Goal: Task Accomplishment & Management: Manage account settings

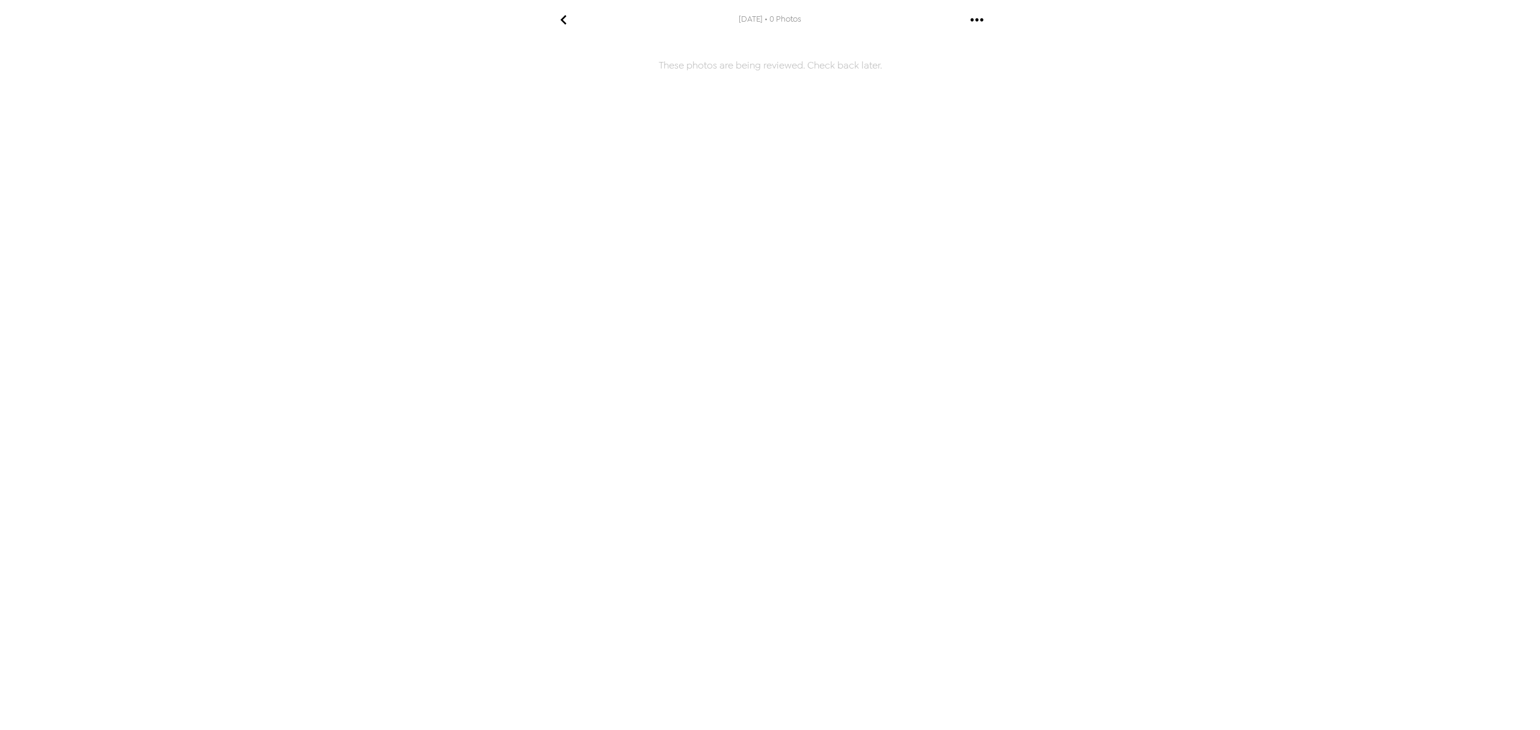
click at [973, 17] on icon "gallery menu" at bounding box center [976, 19] width 19 height 19
click at [563, 19] on div at bounding box center [770, 365] width 1540 height 730
click at [563, 19] on icon "go back" at bounding box center [563, 19] width 19 height 19
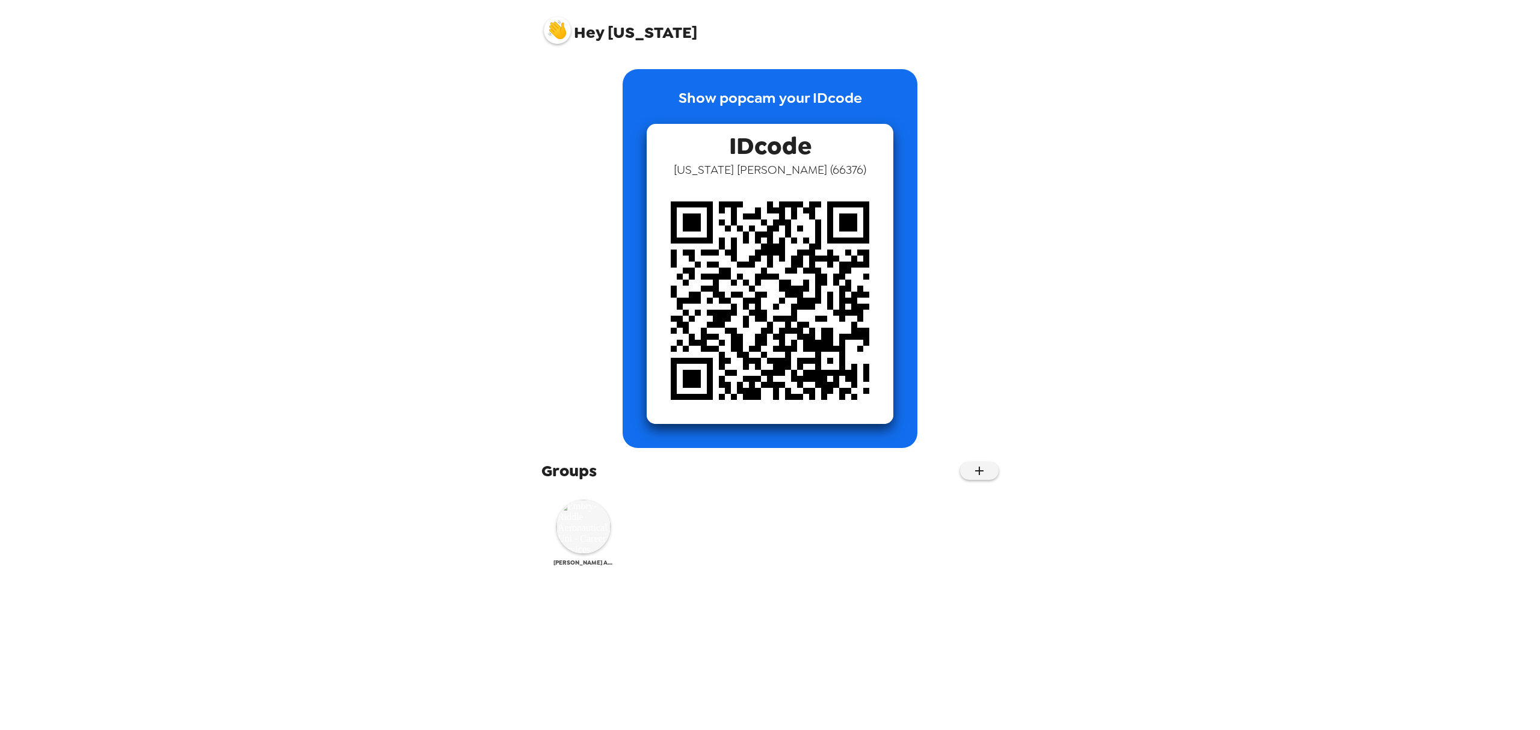
click at [579, 531] on img at bounding box center [583, 527] width 54 height 54
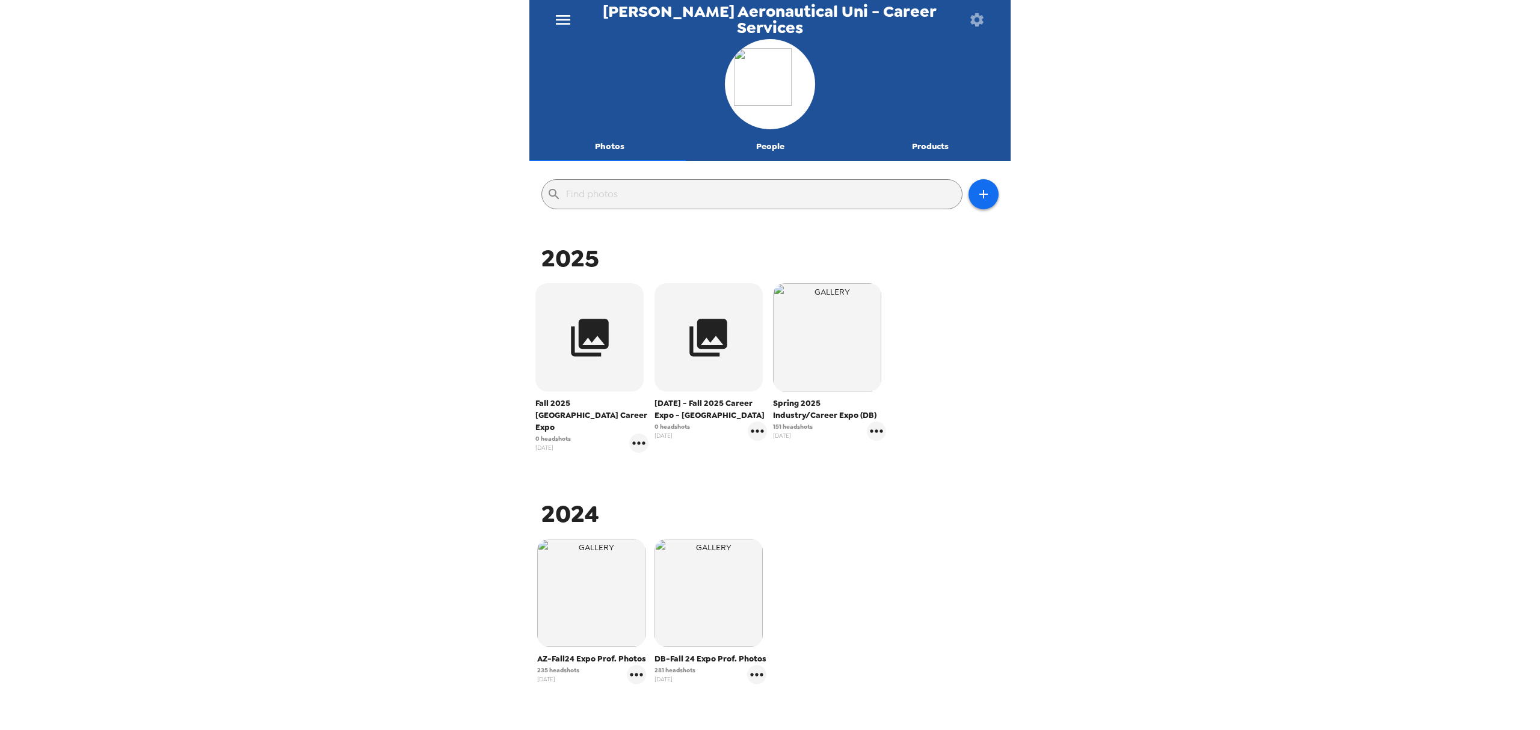
click at [568, 24] on icon "menu" at bounding box center [563, 20] width 14 height 10
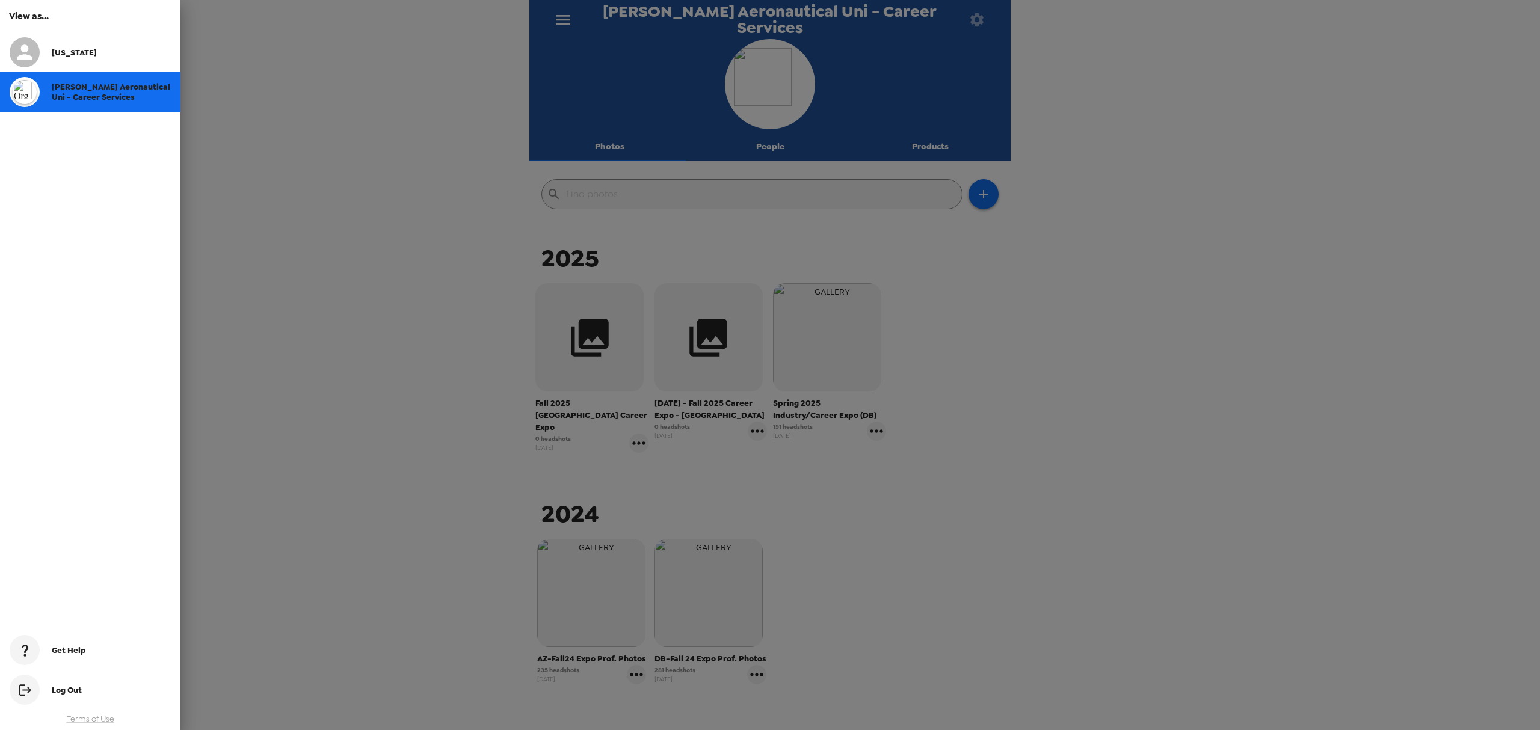
click at [971, 337] on div at bounding box center [770, 365] width 1540 height 730
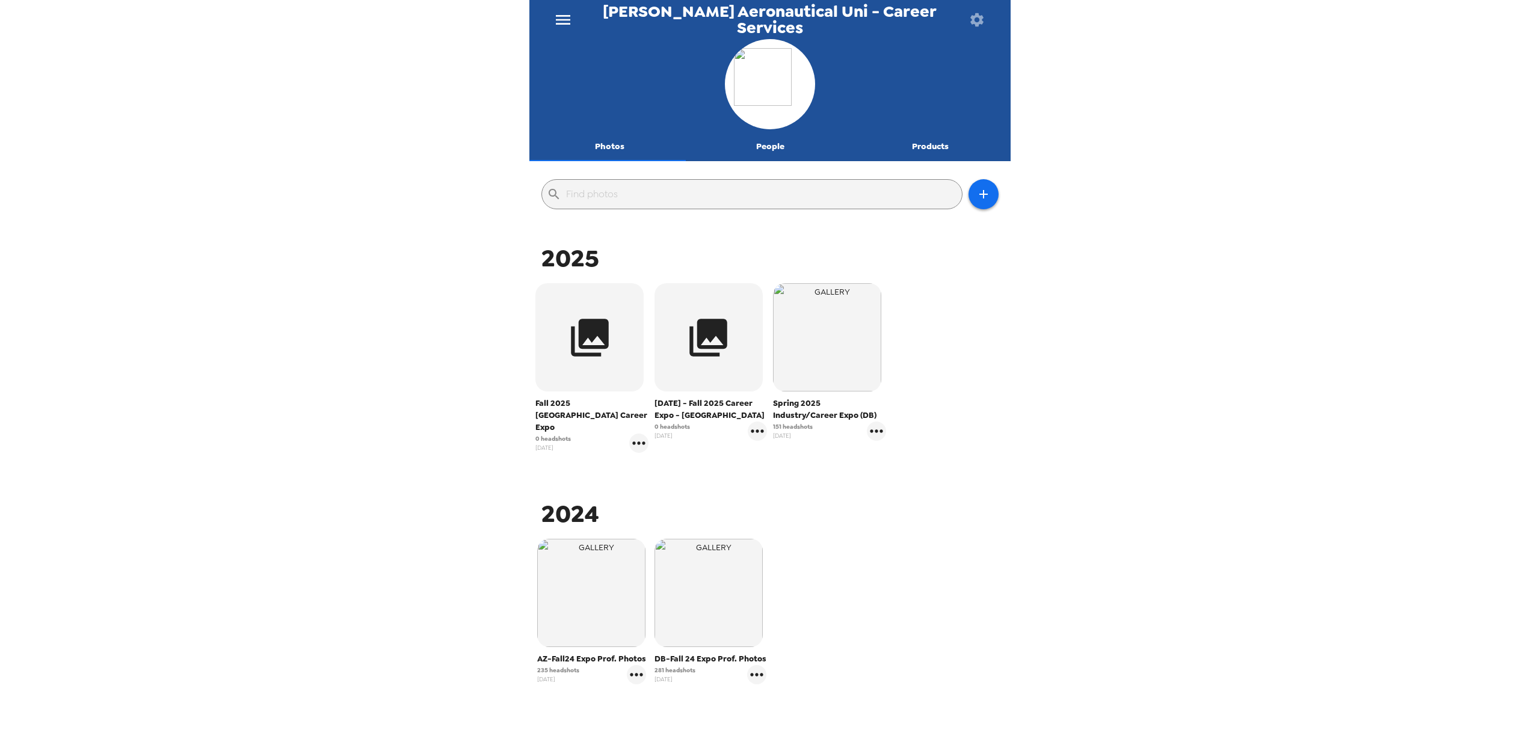
click at [979, 13] on icon "button" at bounding box center [977, 19] width 17 height 17
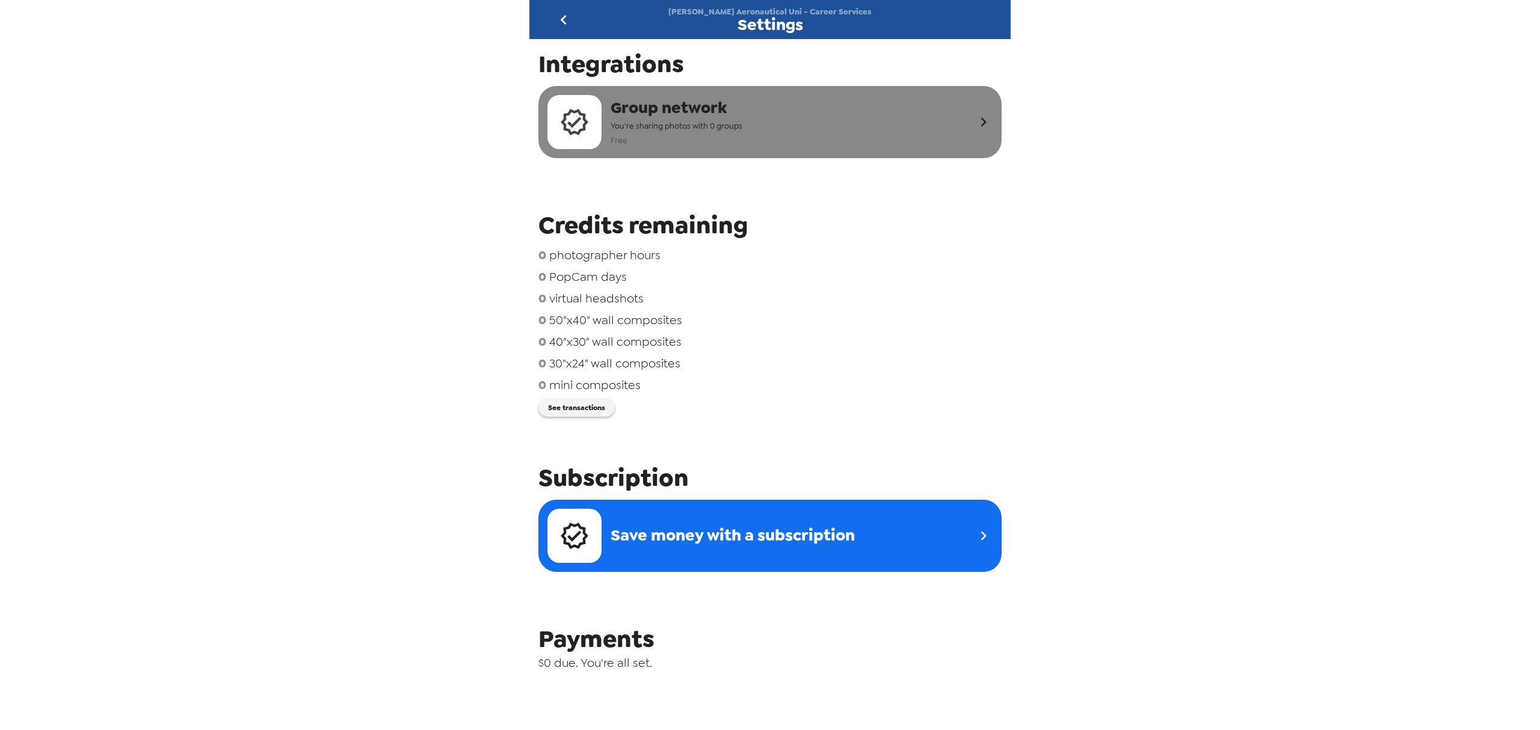
click at [660, 119] on span "Group network" at bounding box center [677, 108] width 132 height 22
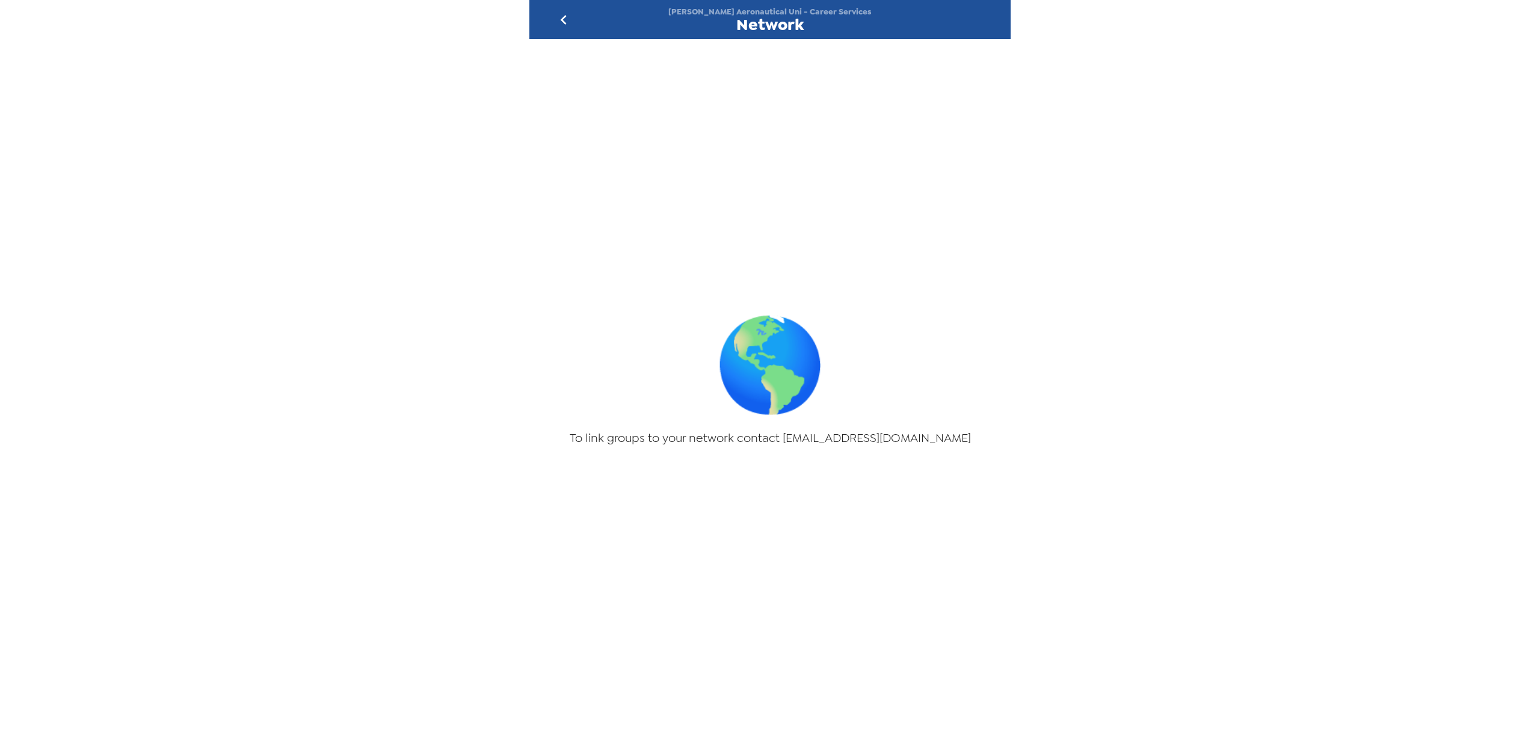
click at [563, 20] on icon "go back" at bounding box center [563, 19] width 19 height 19
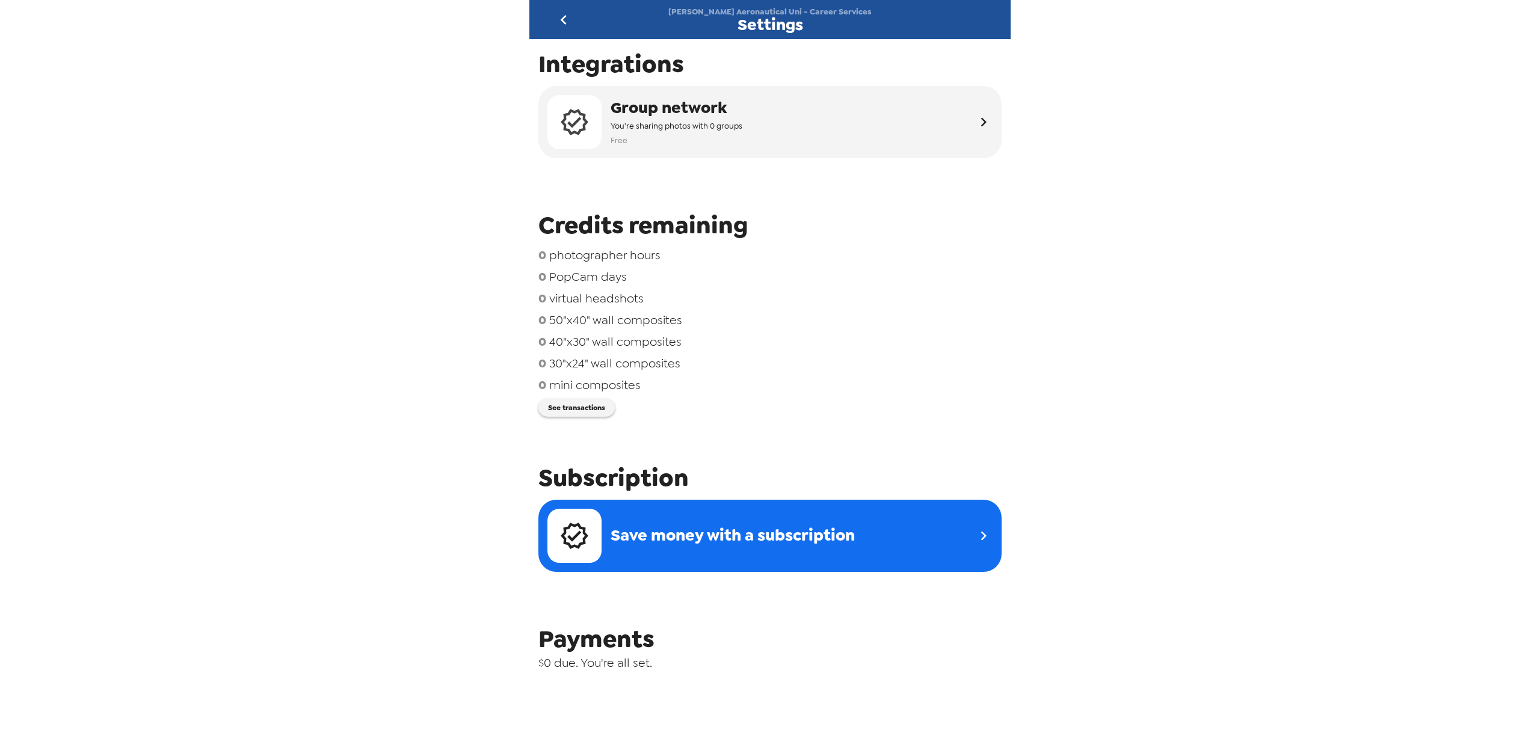
click at [563, 20] on icon "go back" at bounding box center [563, 19] width 19 height 19
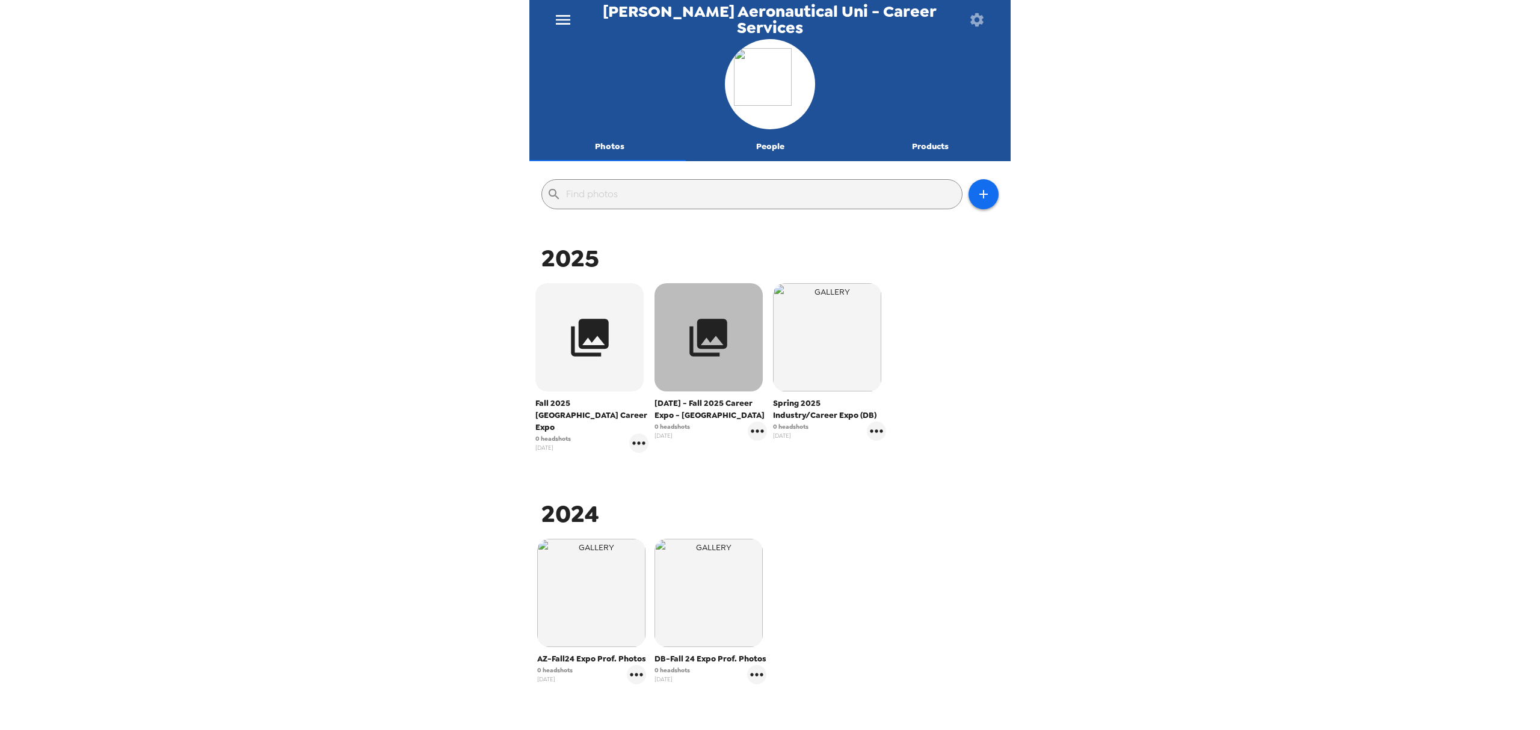
click at [691, 347] on icon "button" at bounding box center [708, 337] width 45 height 45
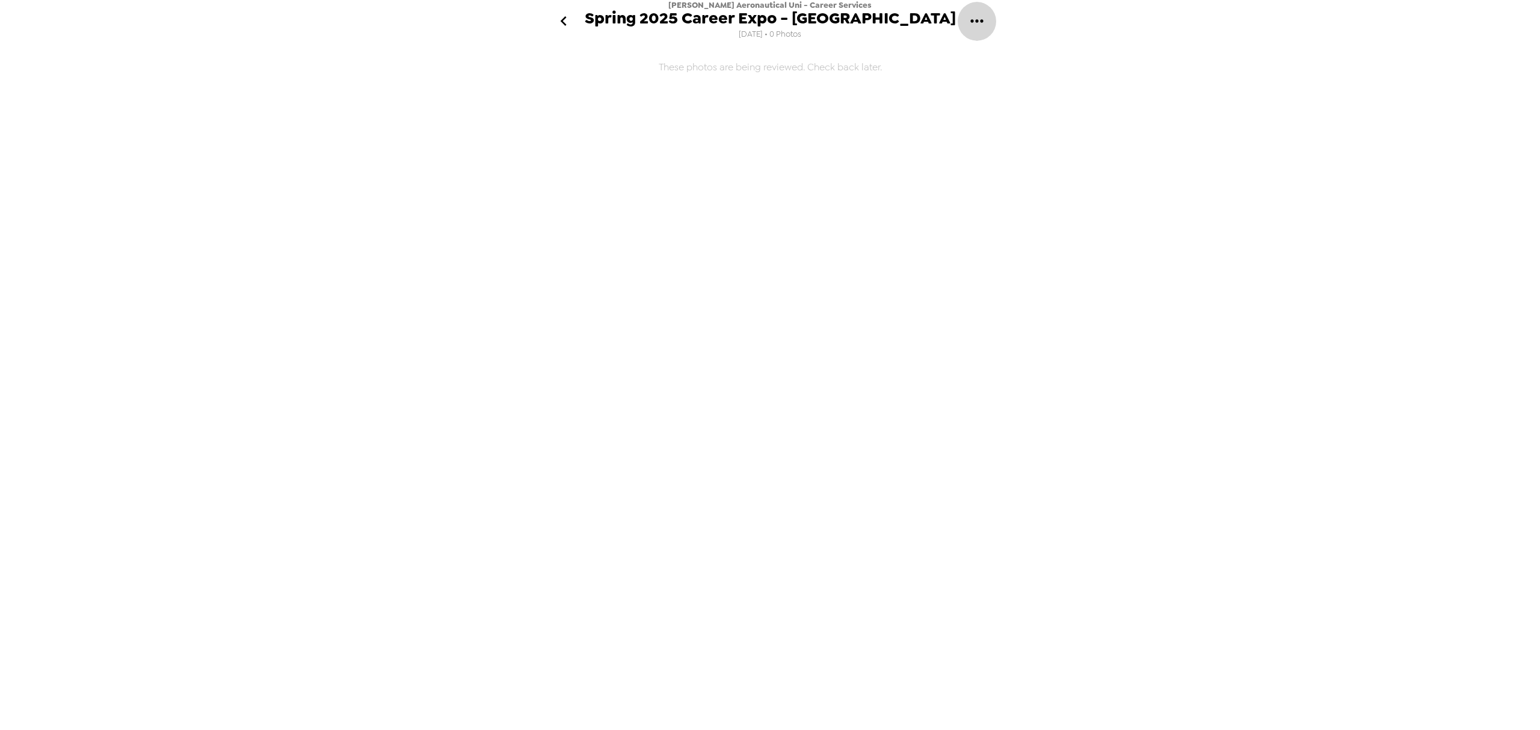
click at [982, 24] on icon "gallery menu" at bounding box center [976, 20] width 19 height 19
click at [556, 18] on div at bounding box center [770, 365] width 1540 height 730
click at [563, 18] on icon "go back" at bounding box center [563, 21] width 6 height 10
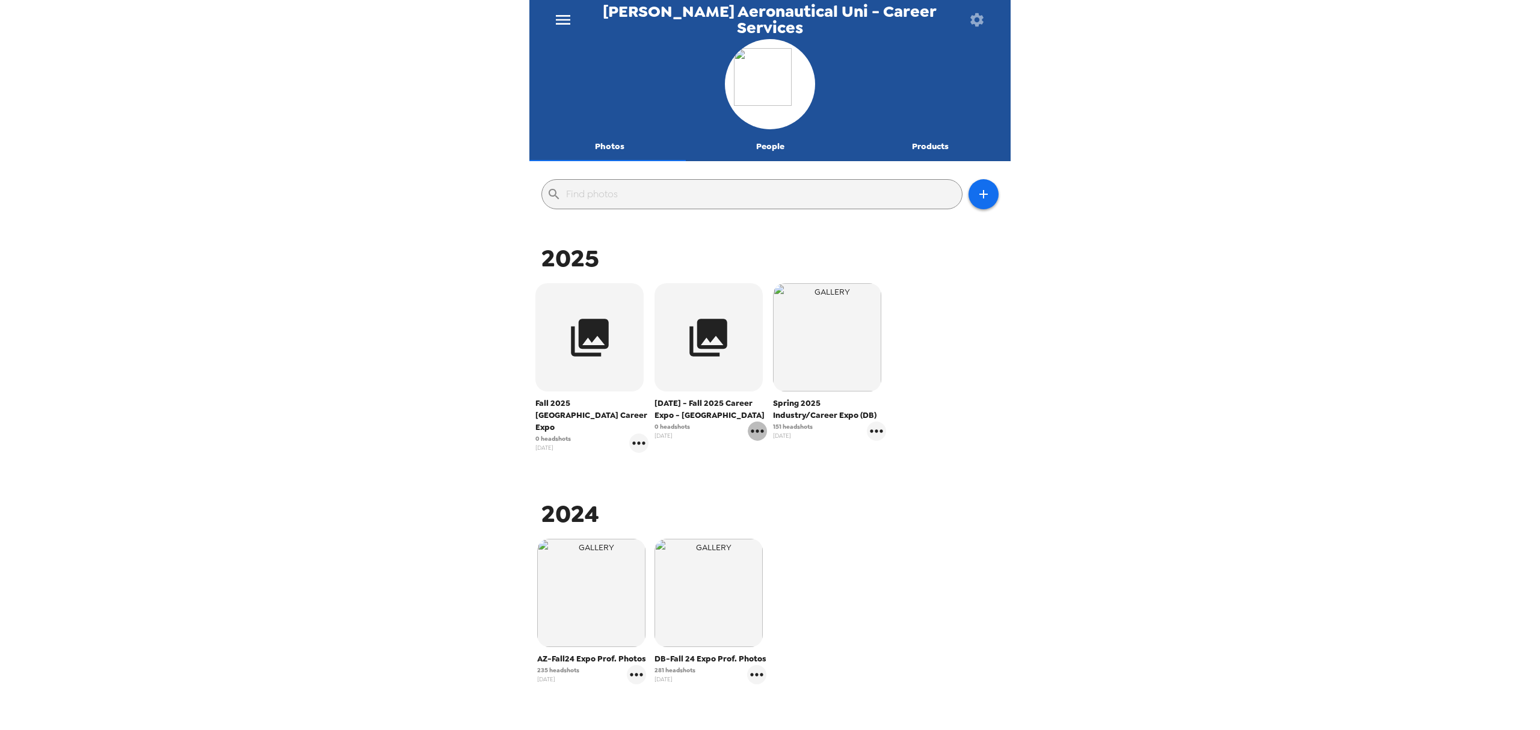
click at [748, 433] on icon "gallery menu" at bounding box center [757, 431] width 19 height 19
click at [954, 448] on div at bounding box center [770, 365] width 1540 height 730
click at [711, 339] on icon "button" at bounding box center [708, 337] width 45 height 45
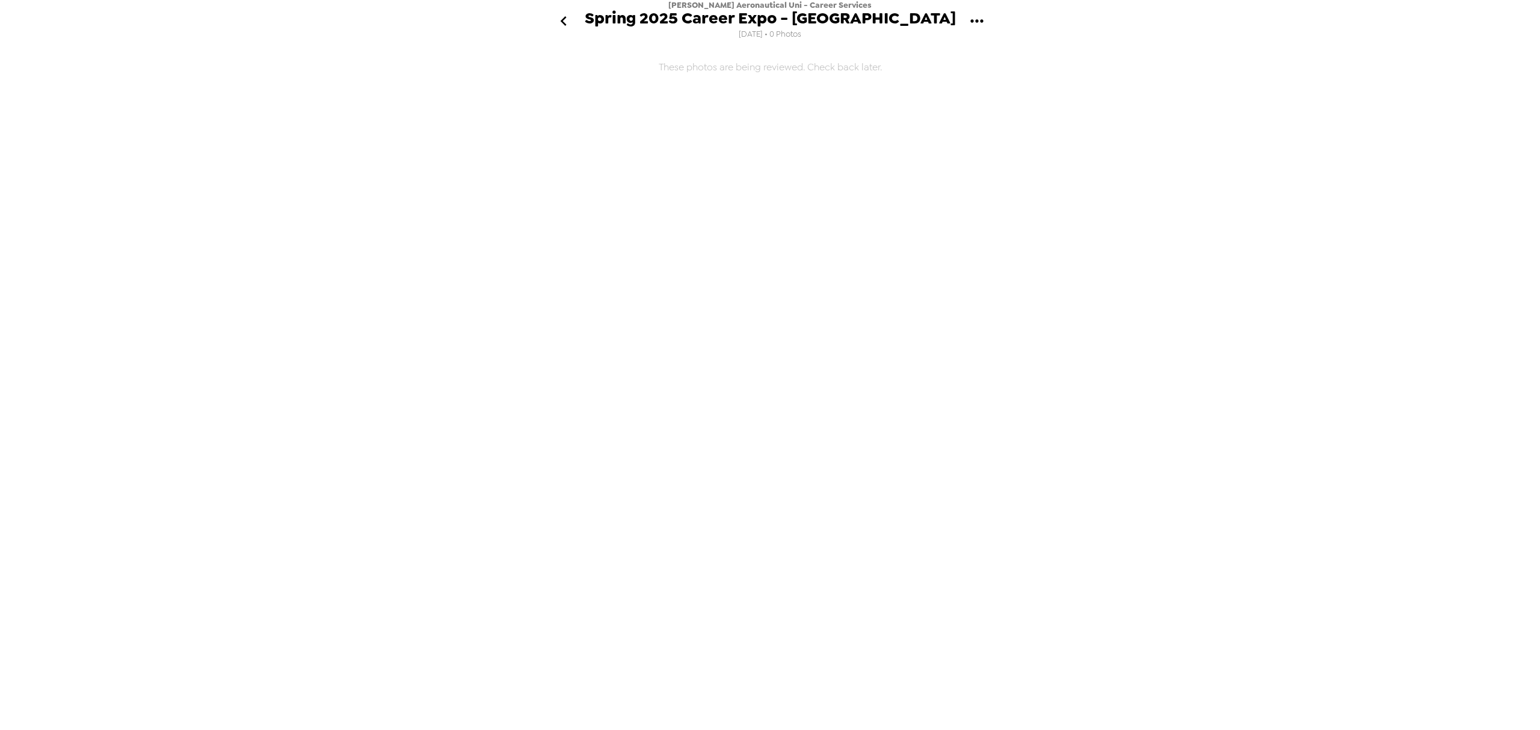
click at [558, 19] on icon "go back" at bounding box center [563, 20] width 19 height 19
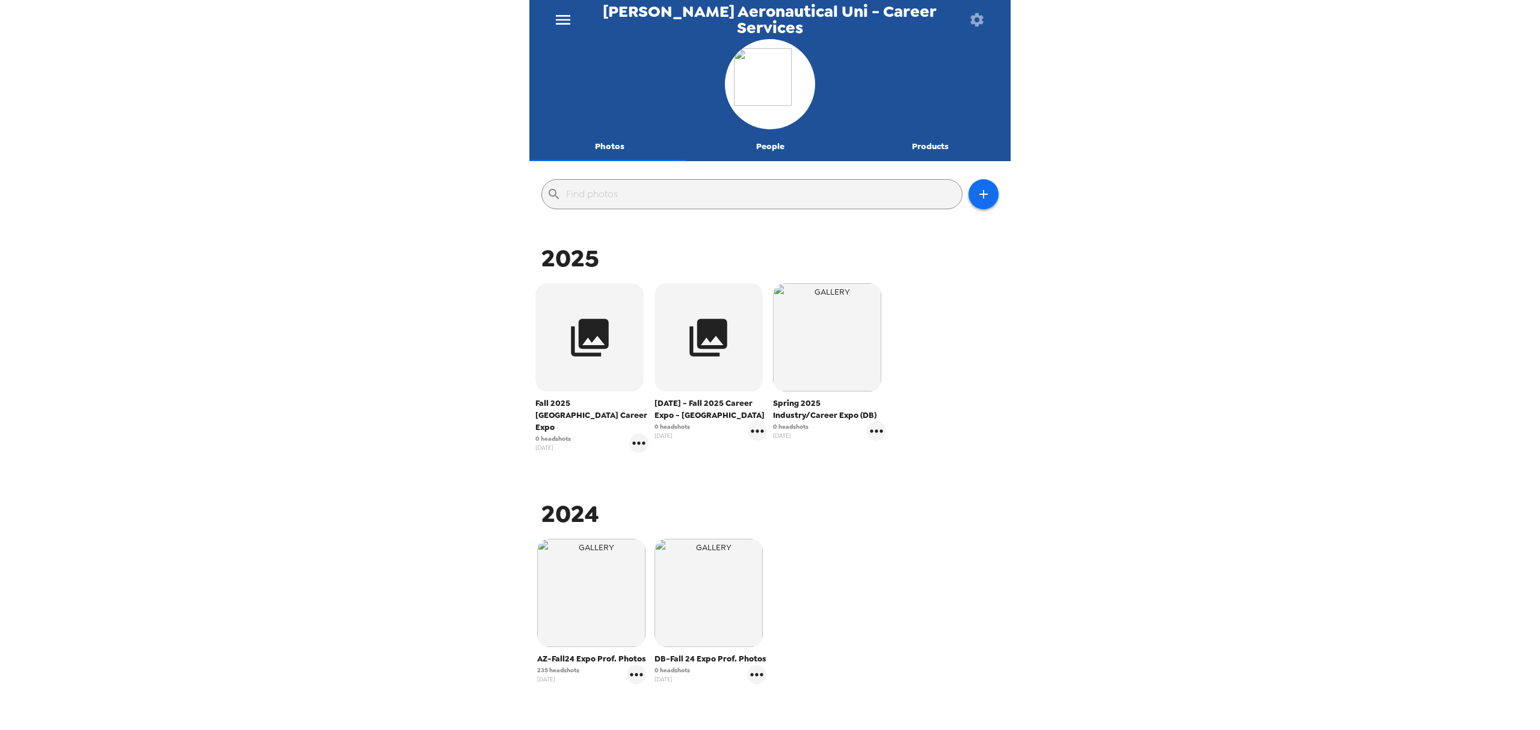
click at [567, 18] on icon "menu" at bounding box center [562, 19] width 19 height 19
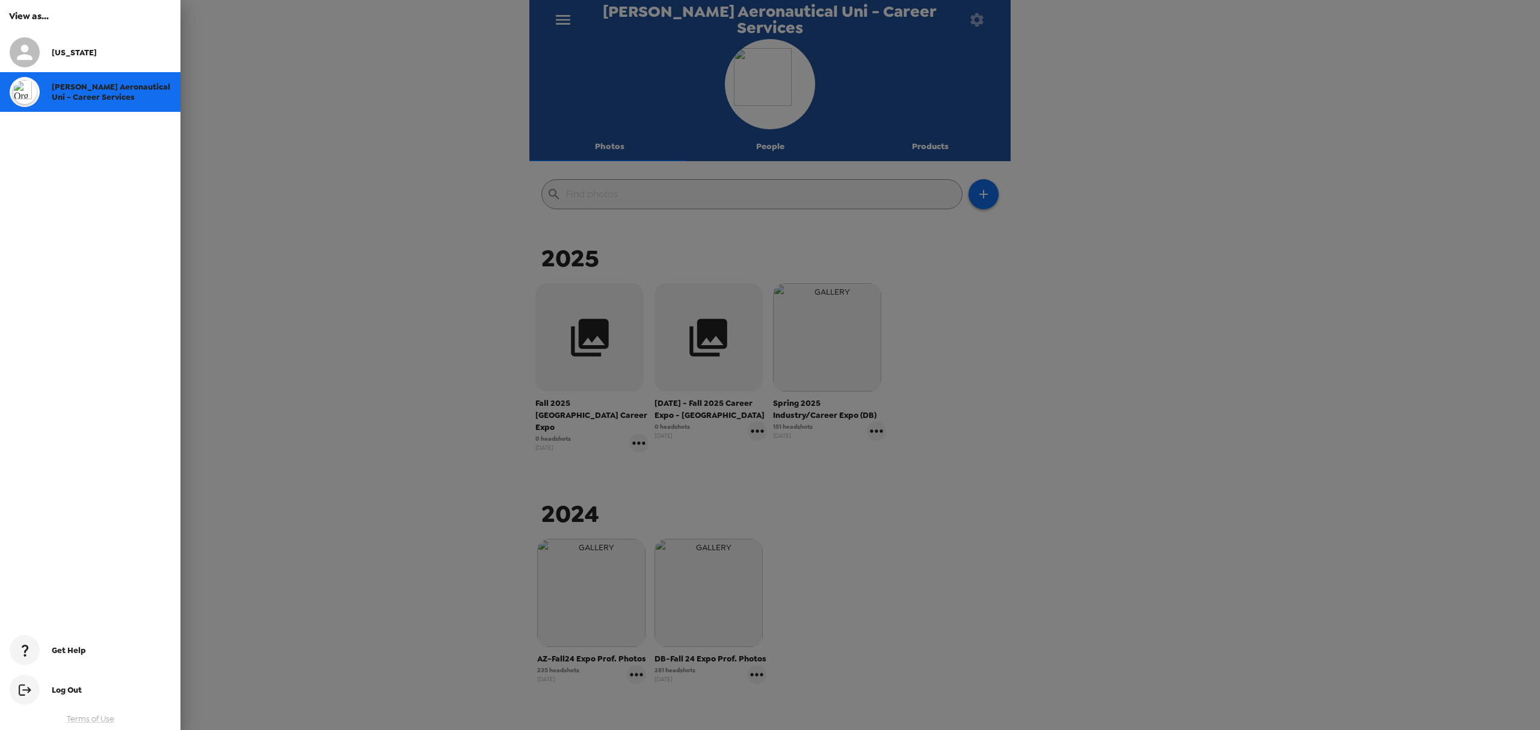
click at [567, 18] on div at bounding box center [770, 365] width 1540 height 730
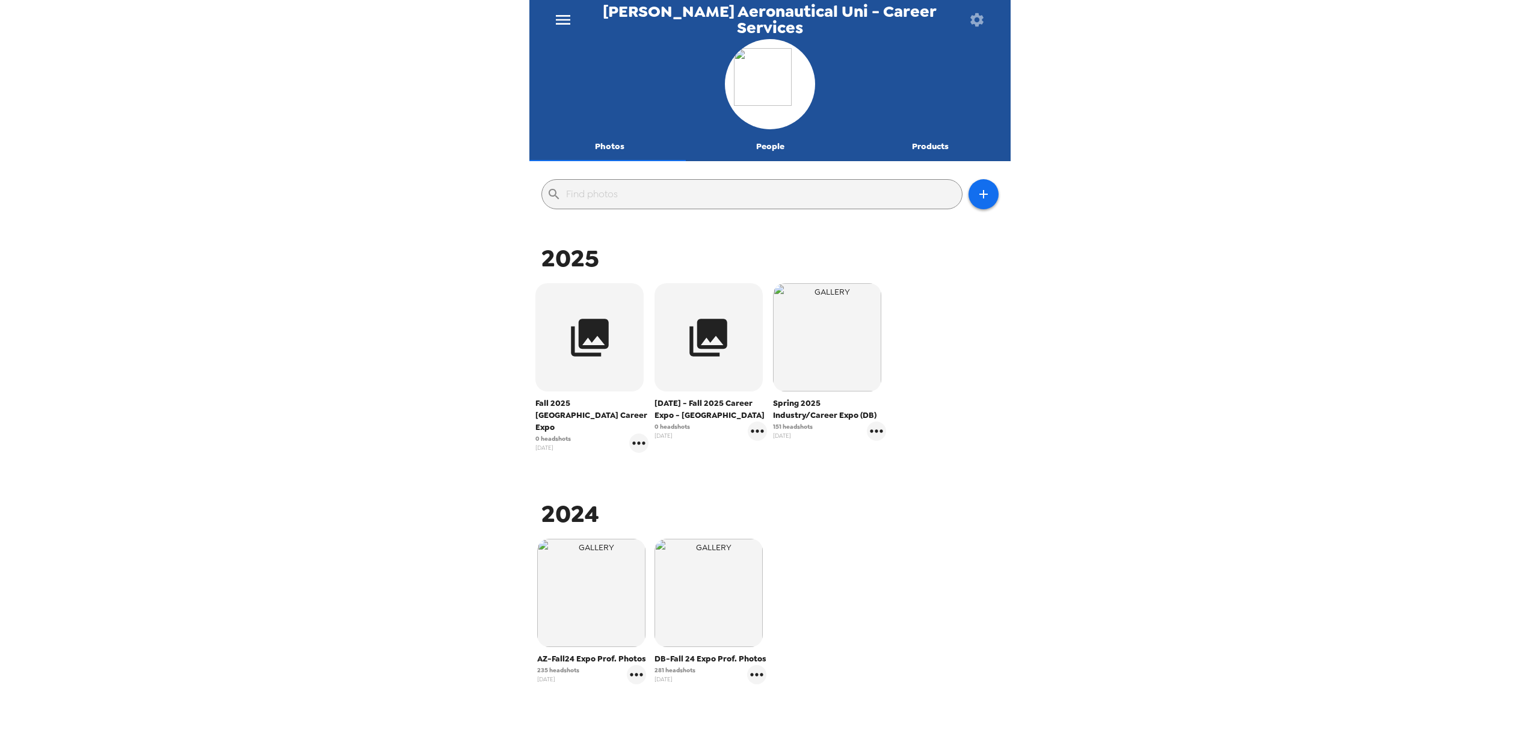
click at [763, 143] on button "People" at bounding box center [770, 146] width 161 height 29
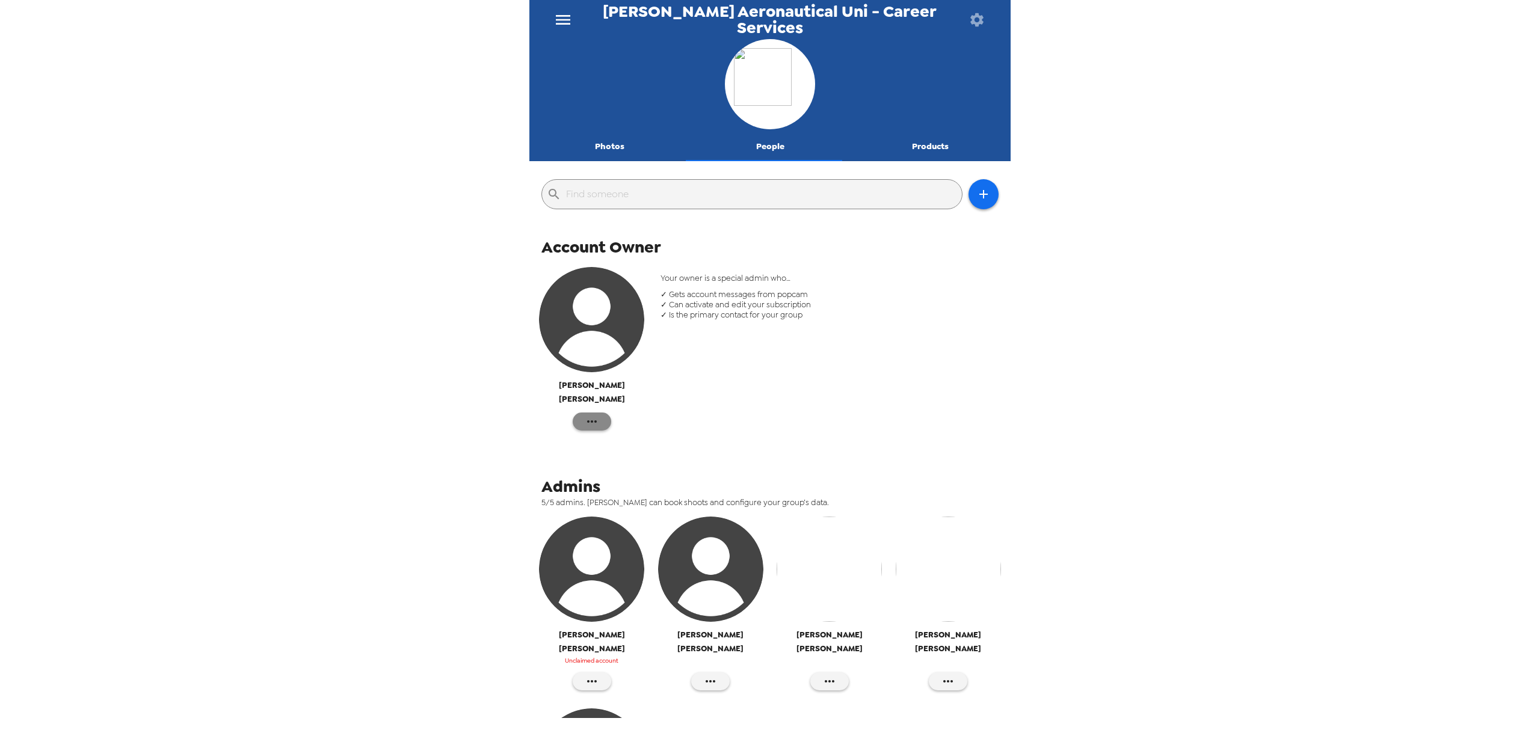
click at [596, 414] on icon "button" at bounding box center [592, 421] width 14 height 14
click at [739, 393] on div at bounding box center [770, 365] width 1540 height 730
click at [920, 142] on button "Products" at bounding box center [930, 146] width 161 height 29
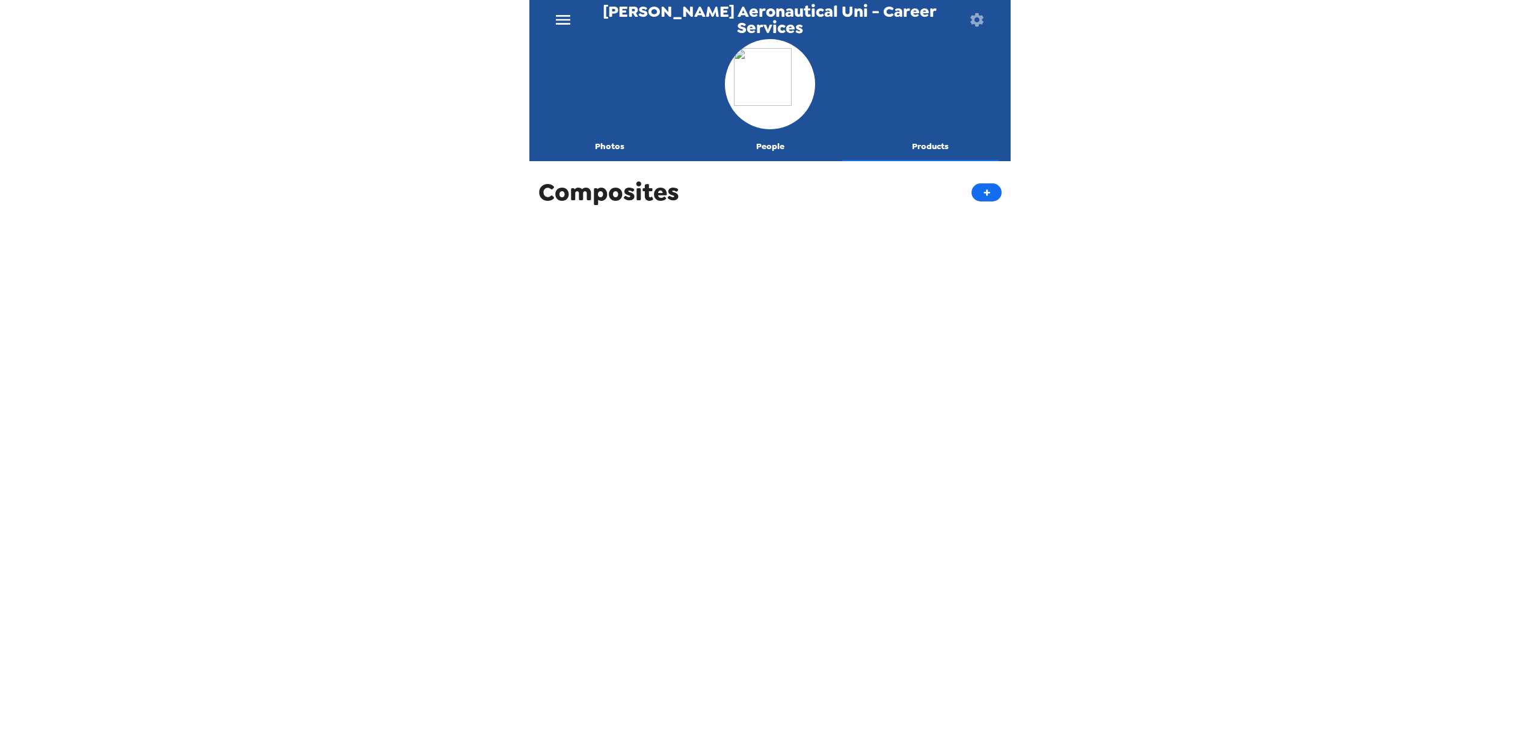
click at [606, 142] on button "Photos" at bounding box center [609, 146] width 161 height 29
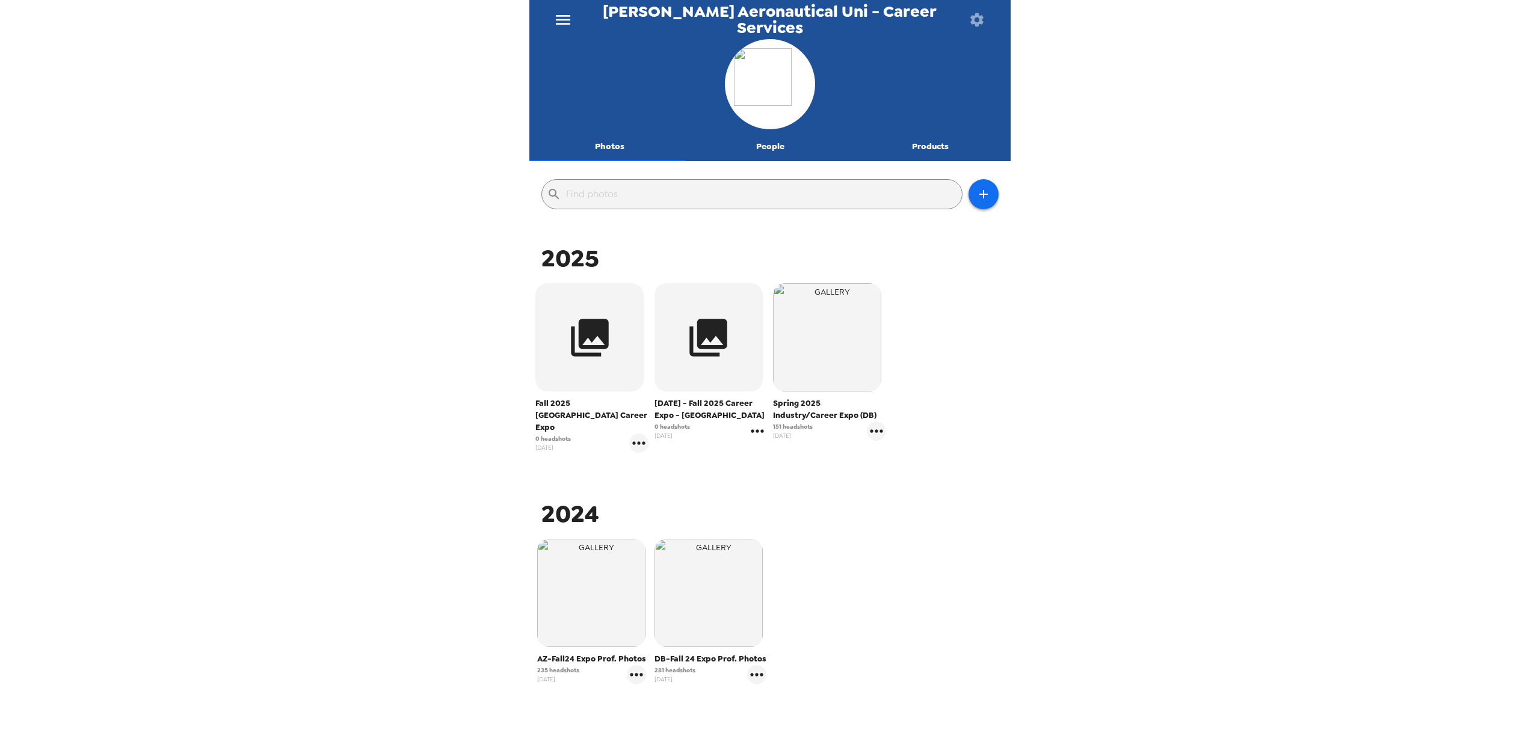
click at [749, 430] on icon "gallery menu" at bounding box center [757, 431] width 19 height 19
click at [768, 453] on div at bounding box center [762, 457] width 22 height 14
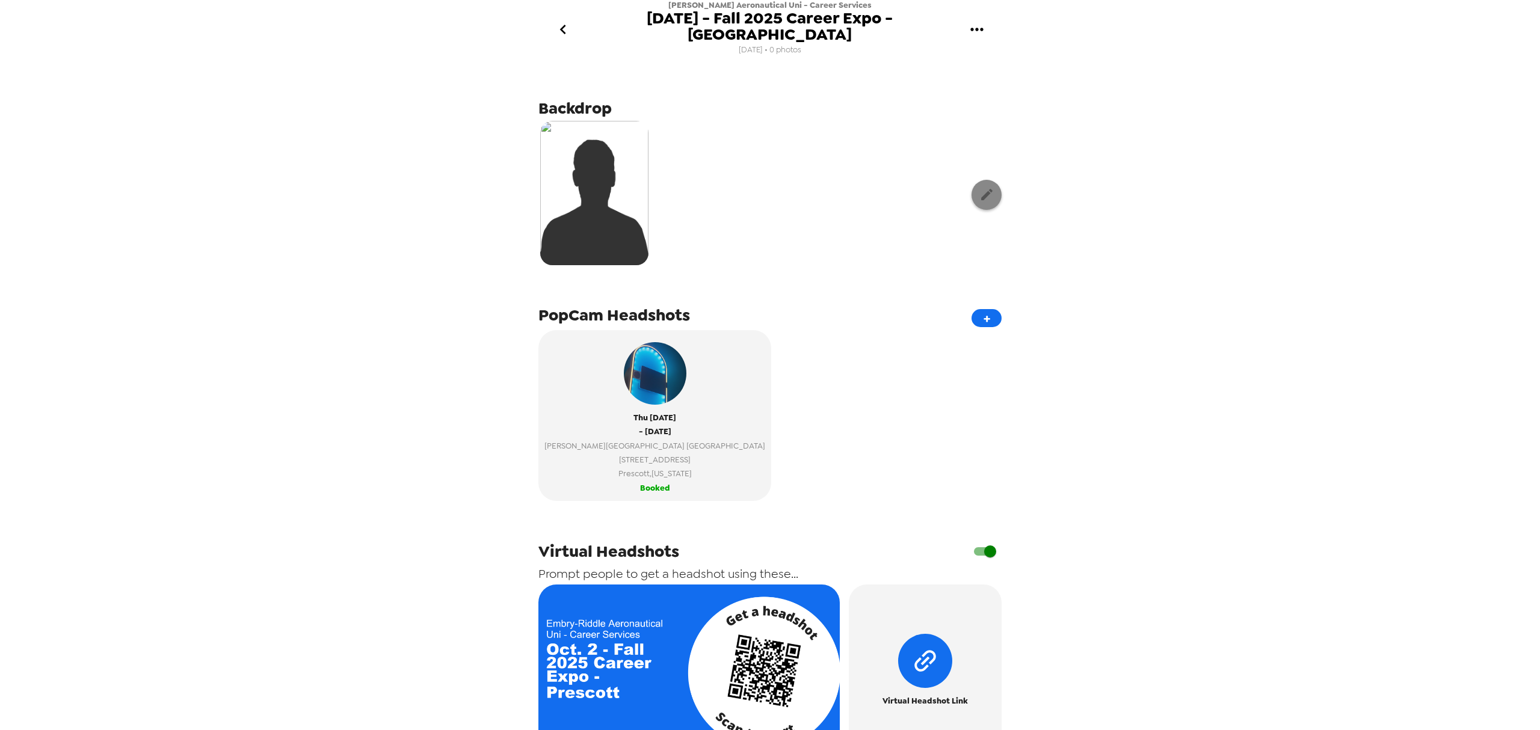
click at [980, 187] on icon "button" at bounding box center [986, 194] width 15 height 15
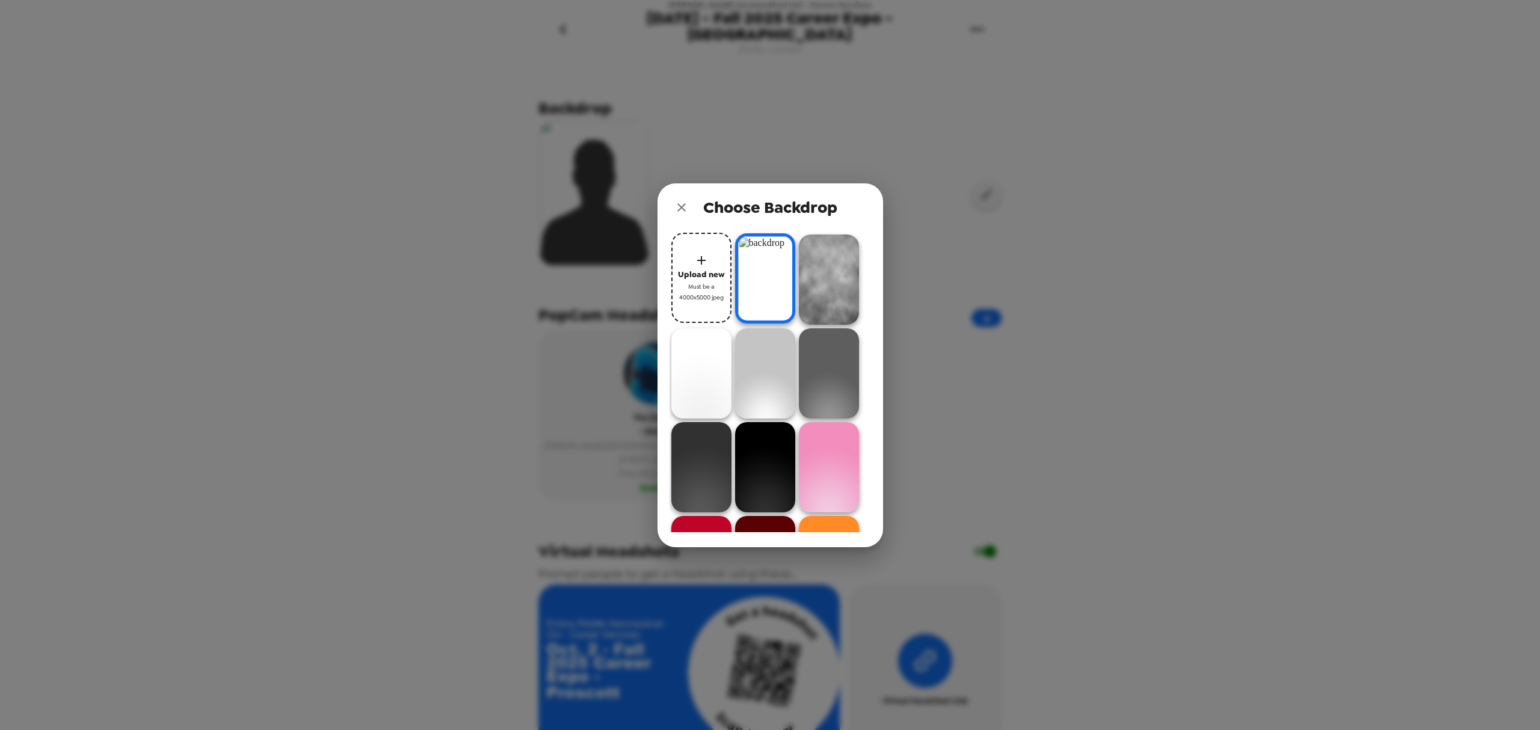
click at [681, 208] on icon "close" at bounding box center [681, 207] width 14 height 14
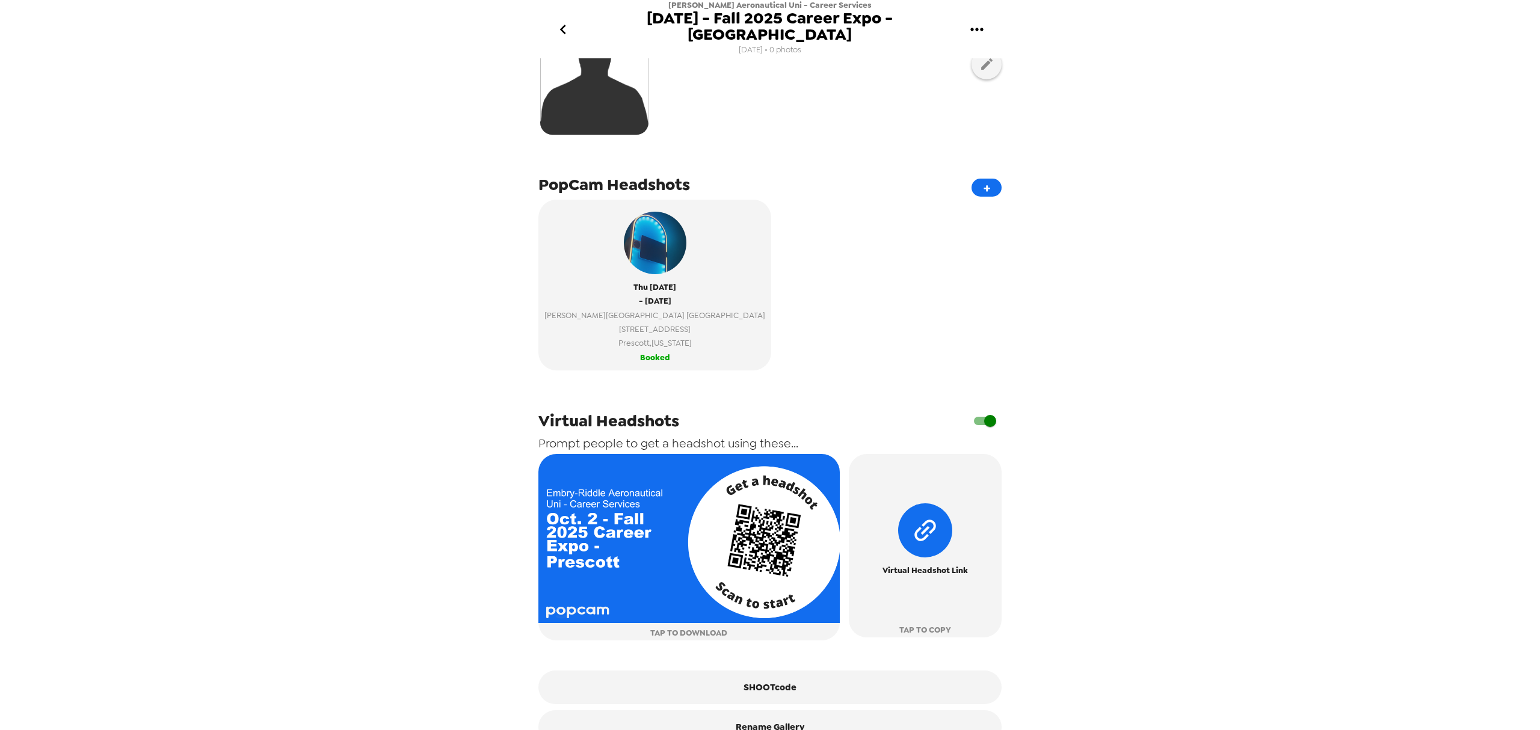
scroll to position [153, 0]
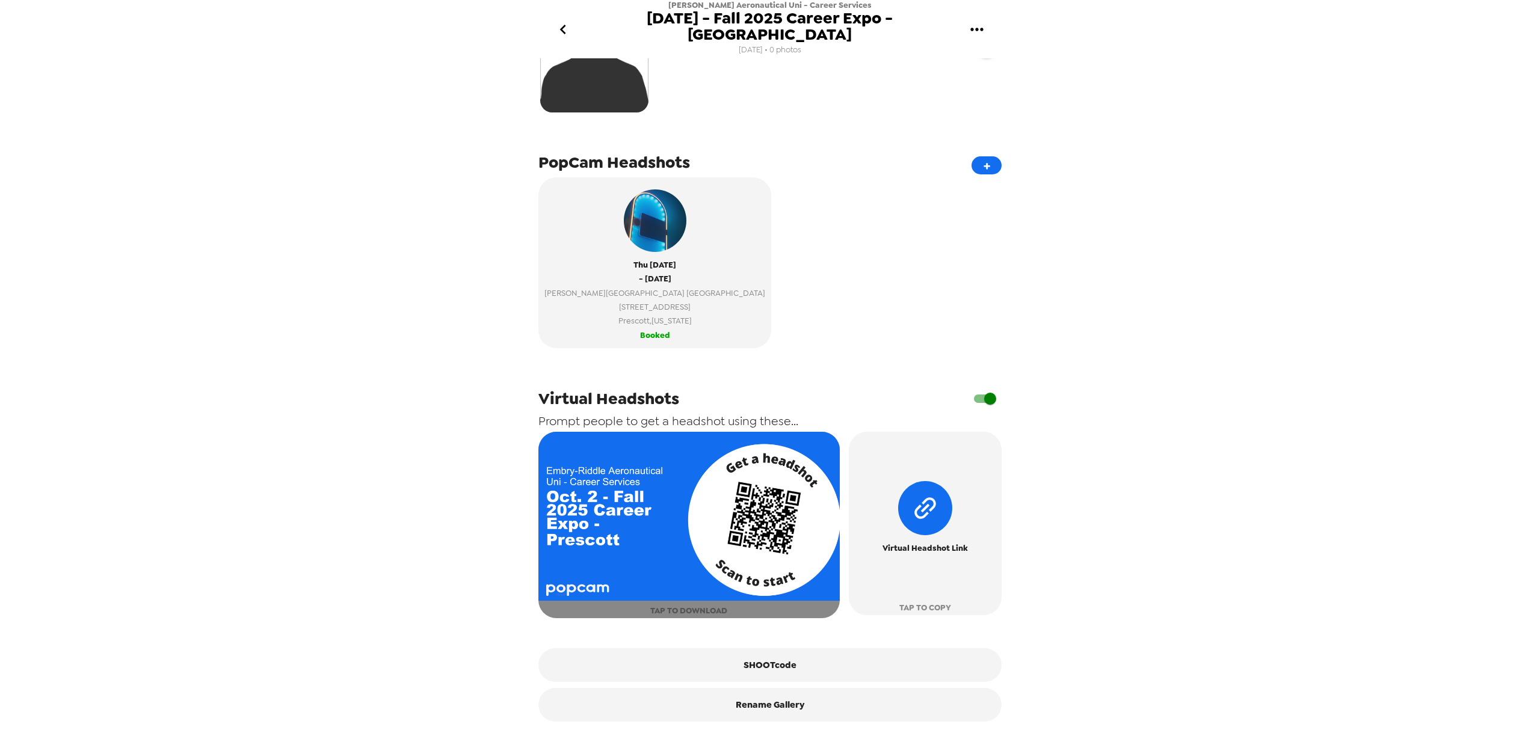
click at [642, 521] on img "button" at bounding box center [688, 517] width 301 height 170
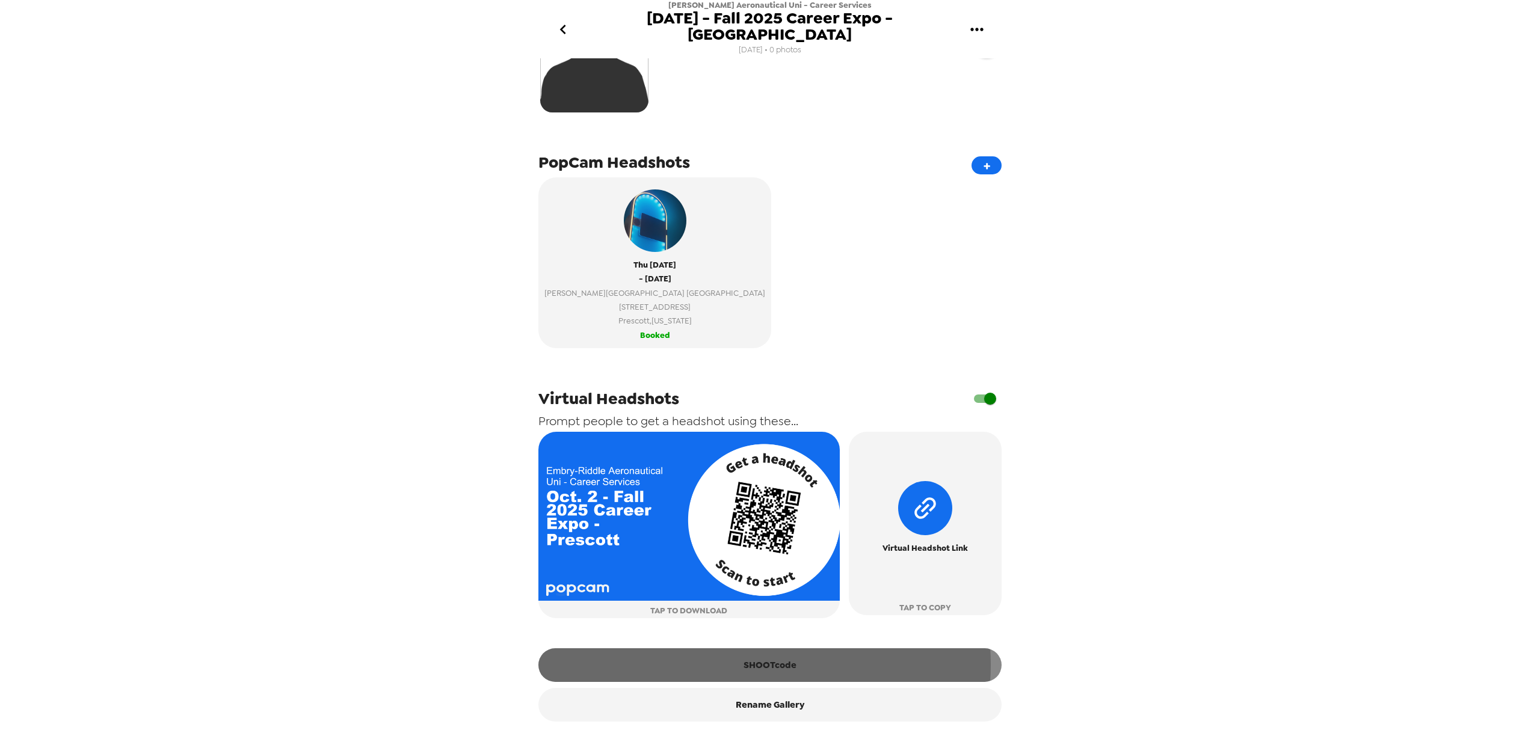
click at [751, 656] on button "SHOOTcode" at bounding box center [769, 666] width 463 height 34
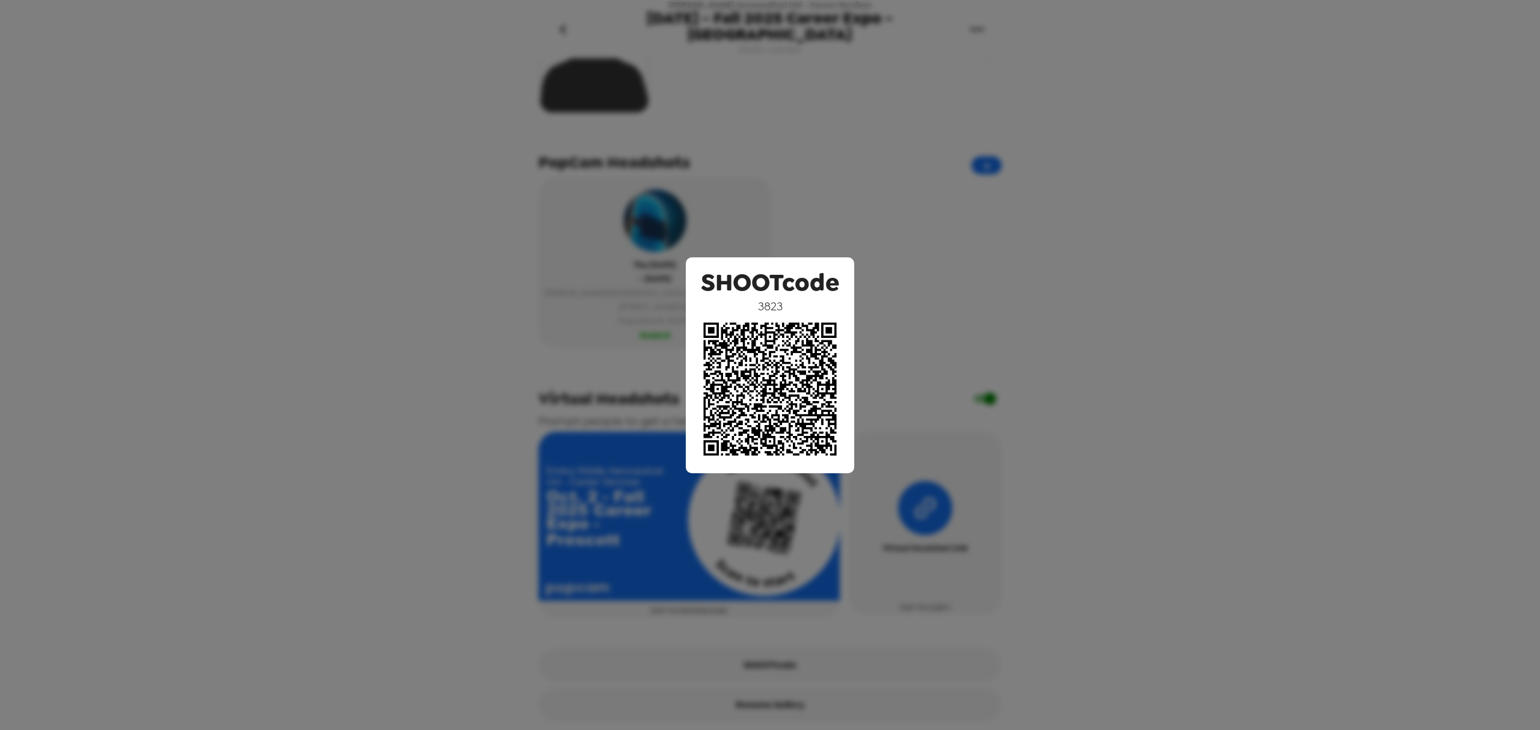
click at [1134, 575] on div "SHOOTcode 3823" at bounding box center [770, 365] width 1540 height 730
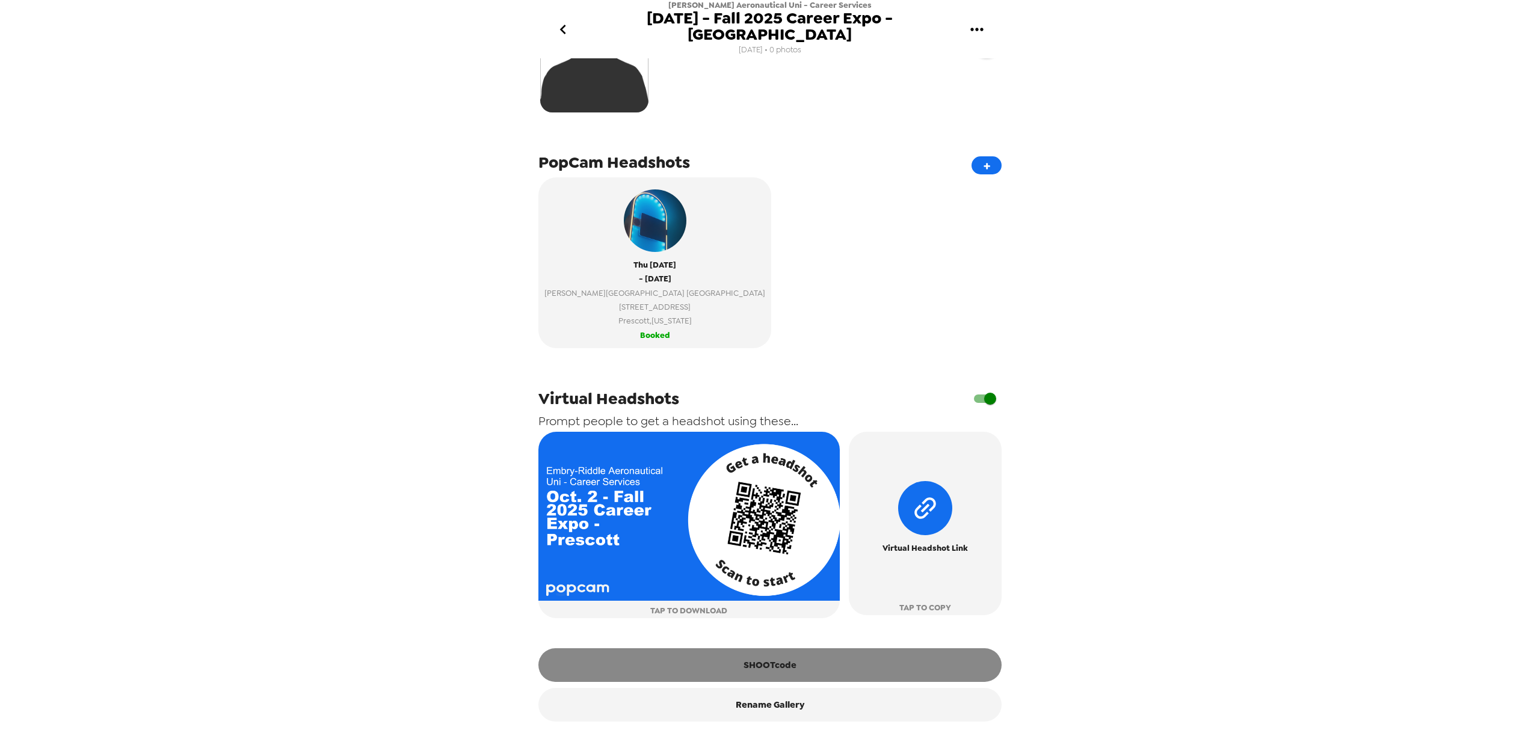
click at [763, 652] on button "SHOOTcode" at bounding box center [769, 666] width 463 height 34
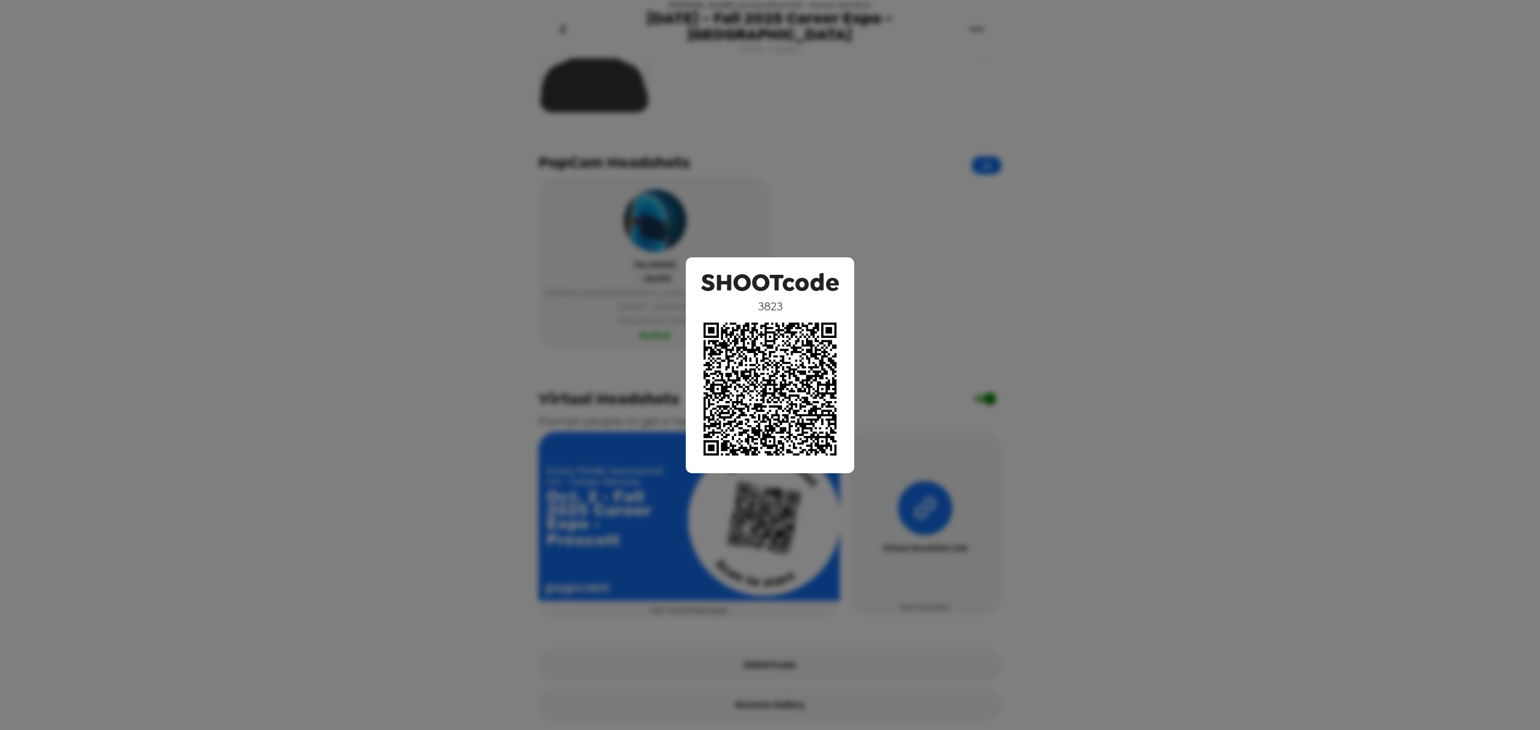
drag, startPoint x: 1321, startPoint y: 343, endPoint x: 1316, endPoint y: 354, distance: 11.8
click at [1321, 344] on div "SHOOTcode 3823" at bounding box center [770, 365] width 1540 height 730
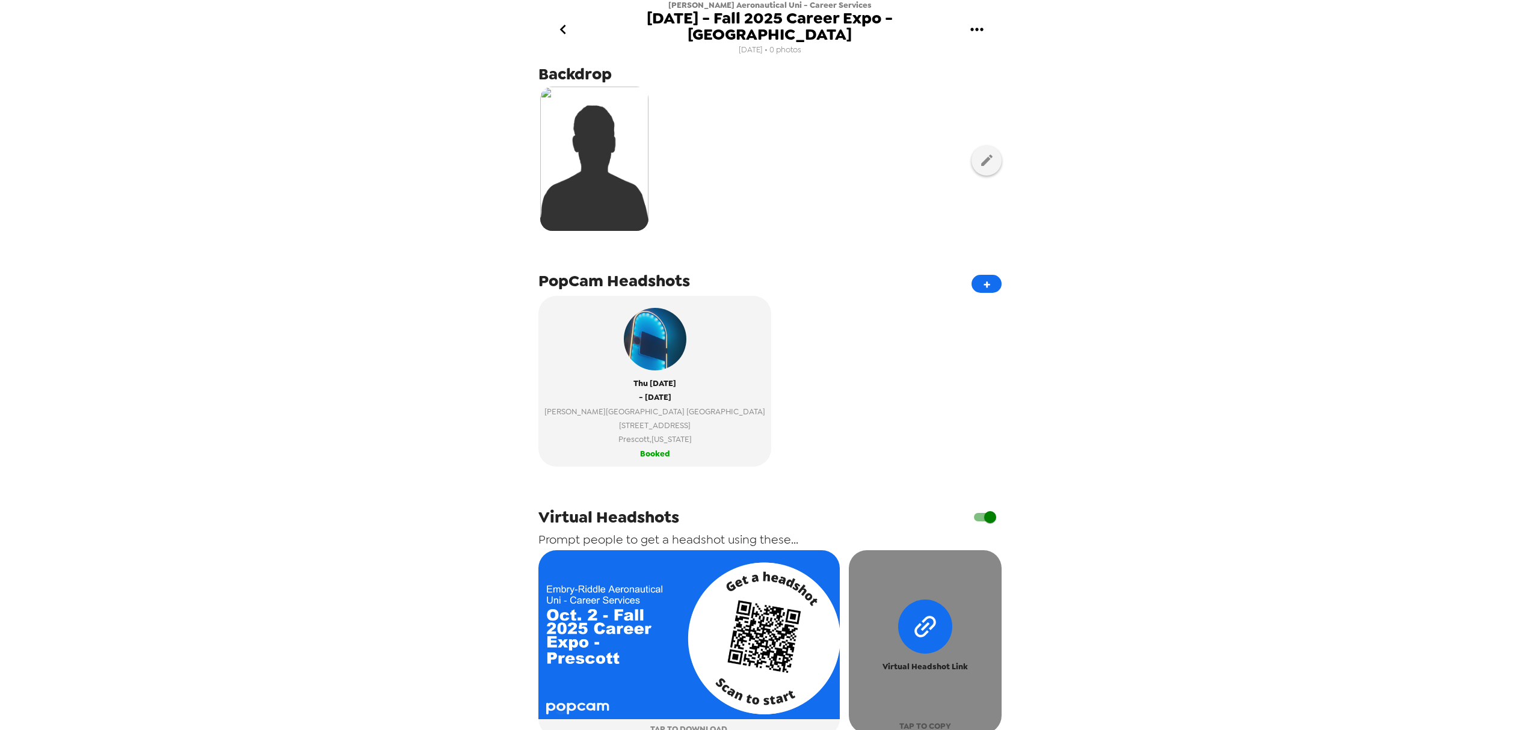
scroll to position [0, 0]
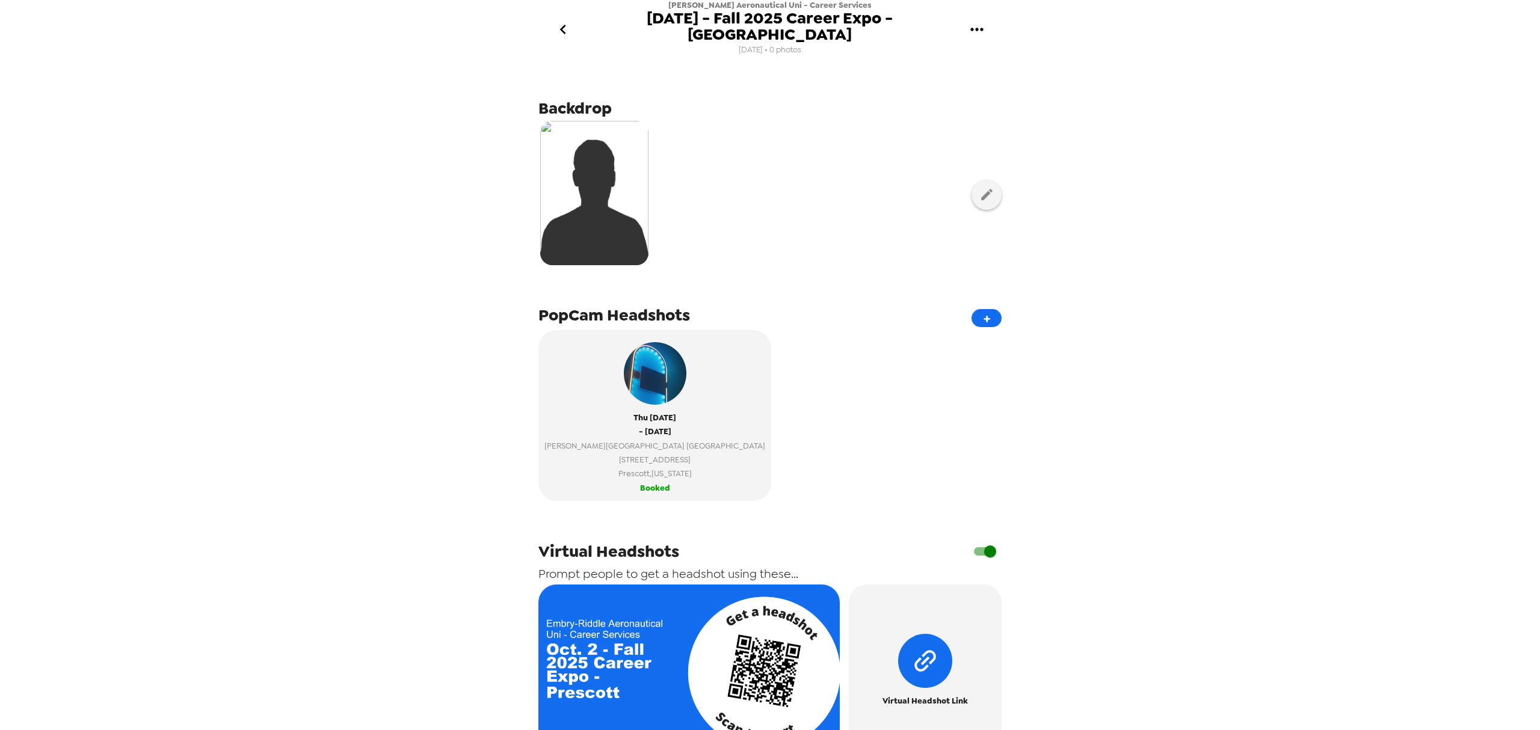
click at [982, 25] on icon "gallery menu" at bounding box center [976, 29] width 19 height 19
click at [552, 19] on div at bounding box center [770, 365] width 1540 height 730
click at [564, 25] on icon "go back" at bounding box center [563, 30] width 6 height 10
